Goal: Check status: Check status

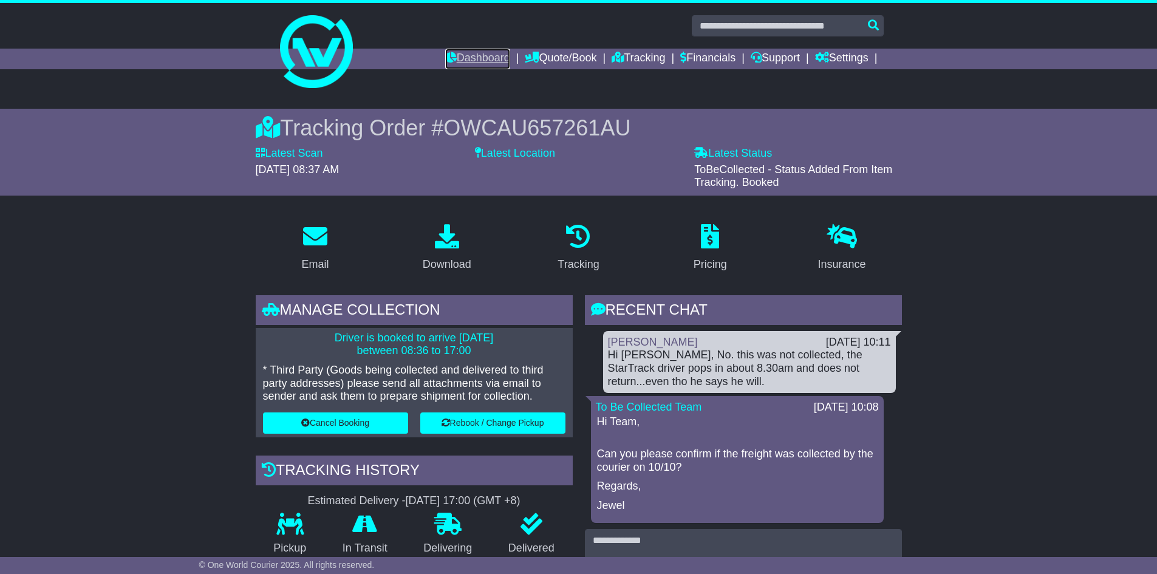
click at [470, 58] on link "Dashboard" at bounding box center [477, 59] width 65 height 21
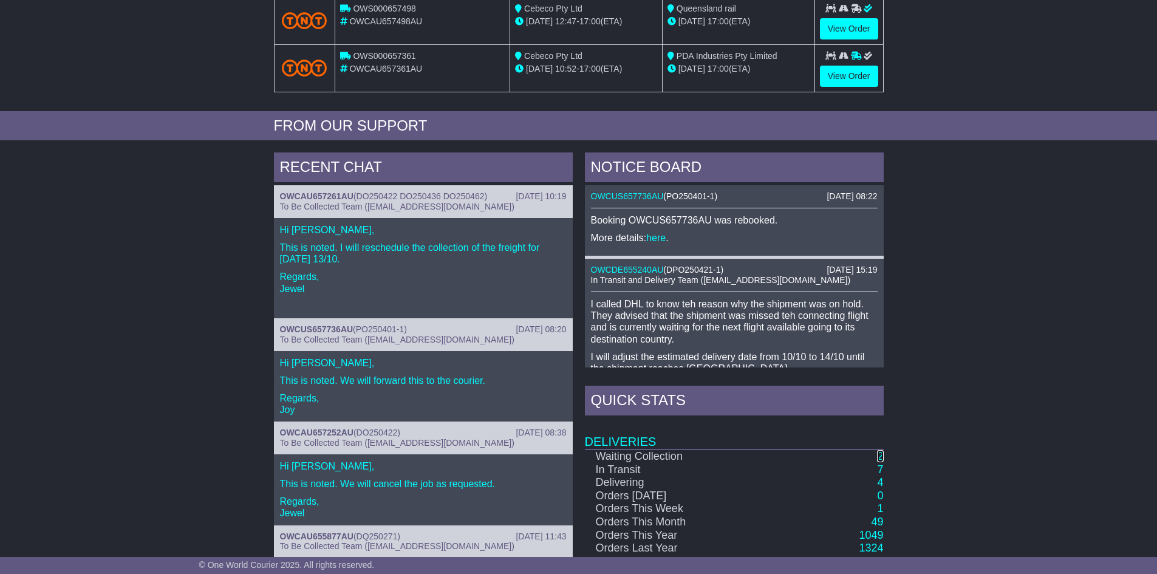
click at [879, 456] on link "2" at bounding box center [880, 456] width 6 height 12
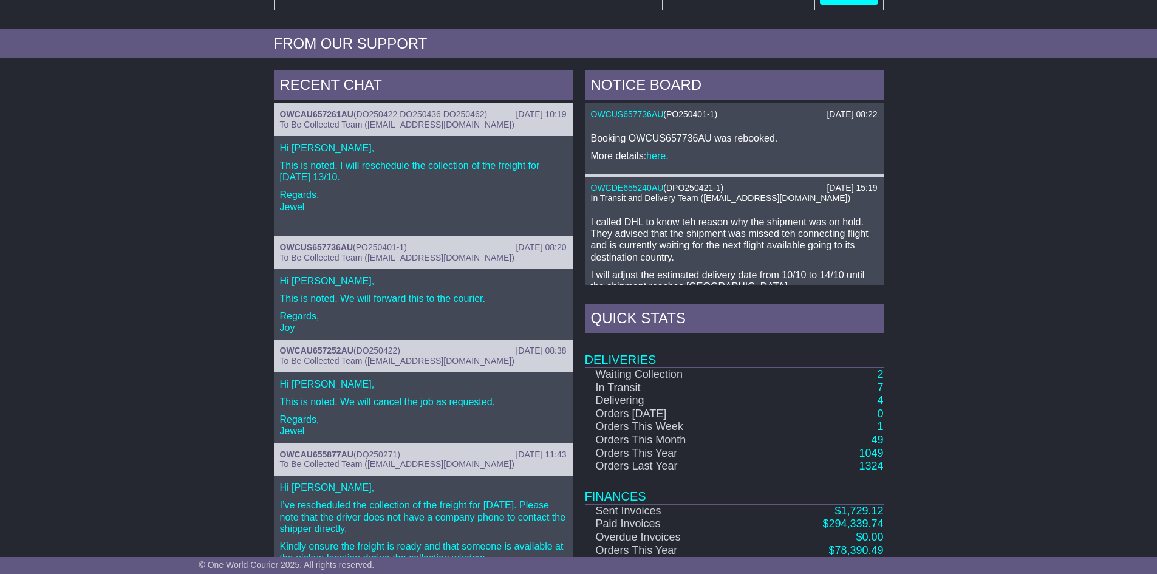
scroll to position [427, 0]
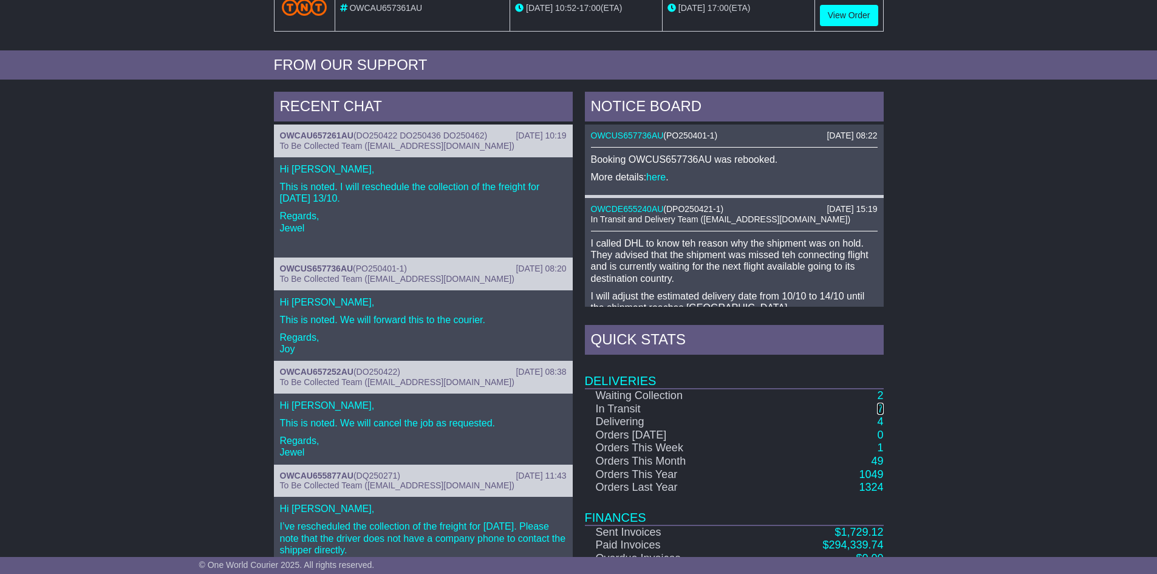
click at [881, 407] on link "7" at bounding box center [880, 409] width 6 height 12
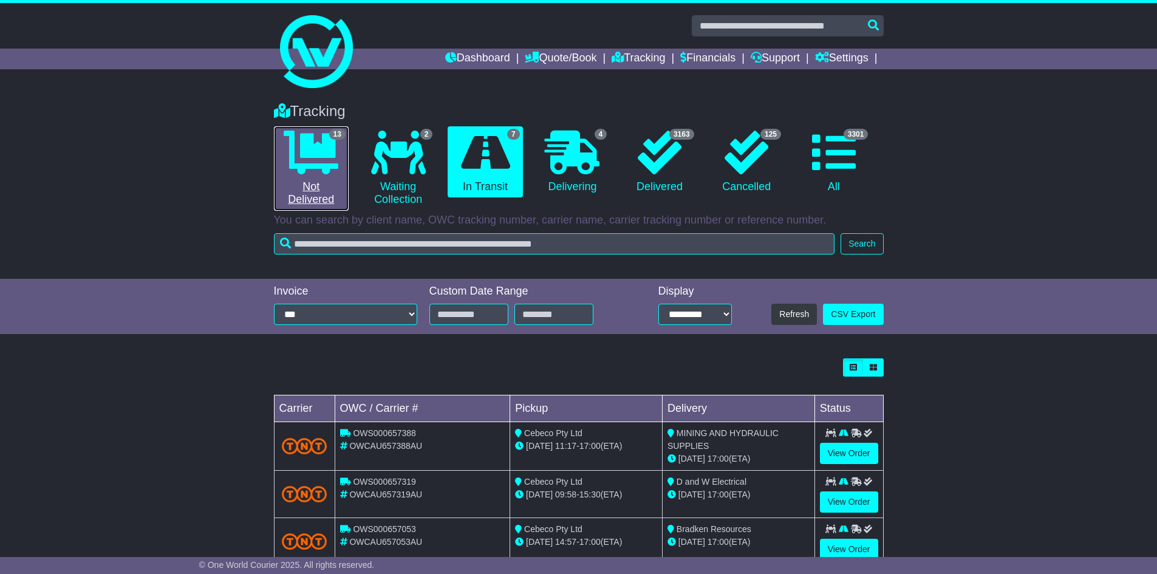
click at [310, 162] on icon at bounding box center [311, 153] width 55 height 44
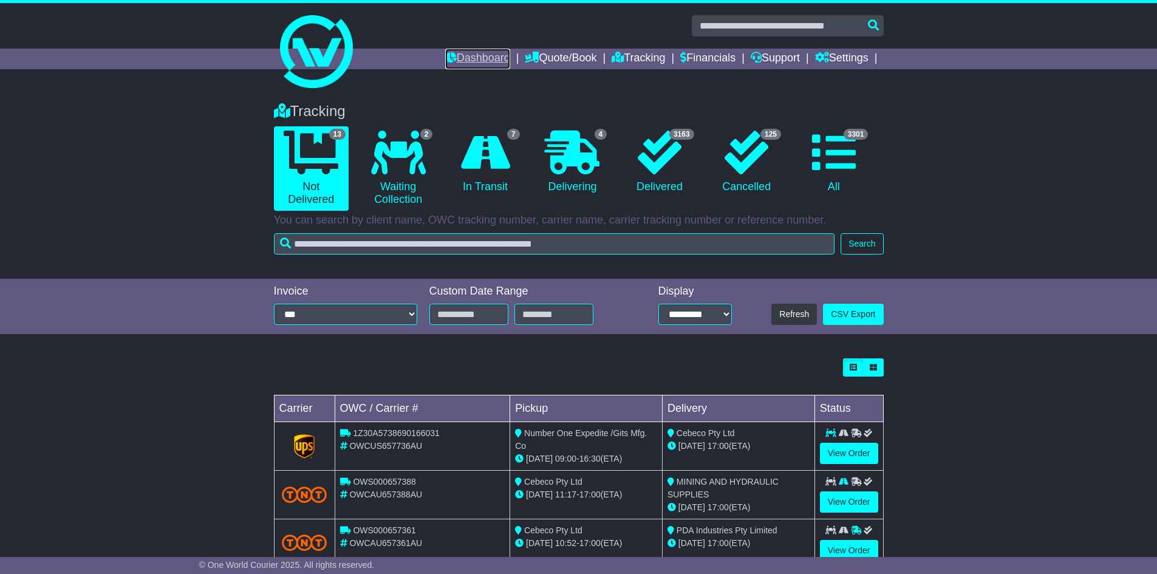
click at [481, 54] on link "Dashboard" at bounding box center [477, 59] width 65 height 21
